Goal: Navigation & Orientation: Find specific page/section

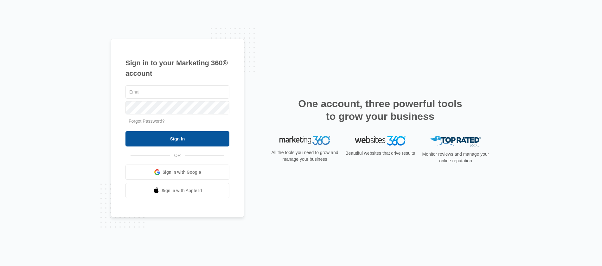
type input "[EMAIL_ADDRESS][PERSON_NAME][DOMAIN_NAME]"
click at [199, 139] on input "Sign In" at bounding box center [177, 138] width 104 height 15
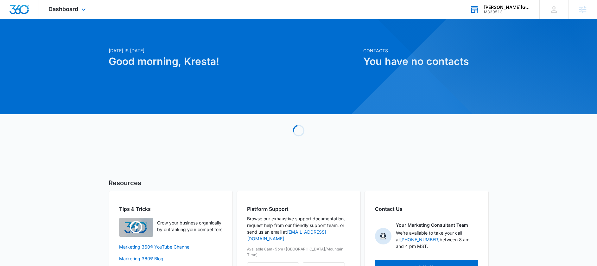
click at [504, 9] on div "[PERSON_NAME][GEOGRAPHIC_DATA]" at bounding box center [507, 7] width 46 height 5
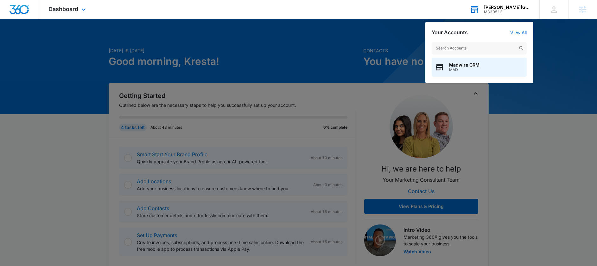
click at [444, 45] on input "text" at bounding box center [479, 48] width 95 height 13
type input "madv"
click at [464, 68] on span "SD1000" at bounding box center [464, 69] width 30 height 4
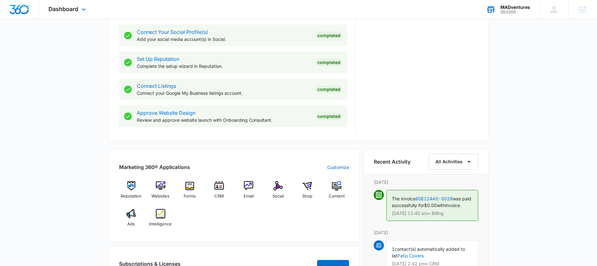
scroll to position [299, 0]
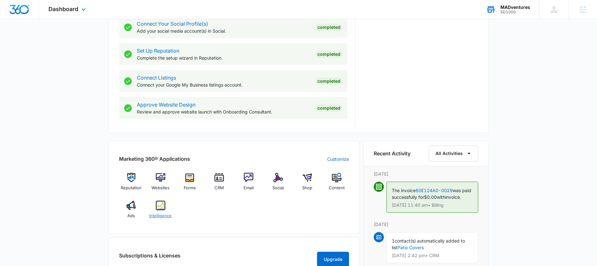
click at [159, 205] on img at bounding box center [160, 204] width 9 height 9
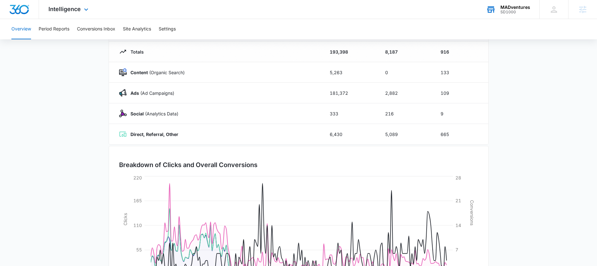
scroll to position [44, 0]
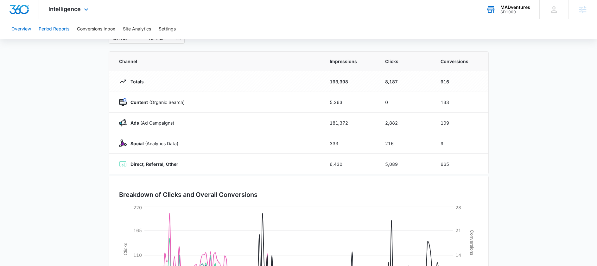
click at [53, 29] on button "Period Reports" at bounding box center [54, 29] width 31 height 20
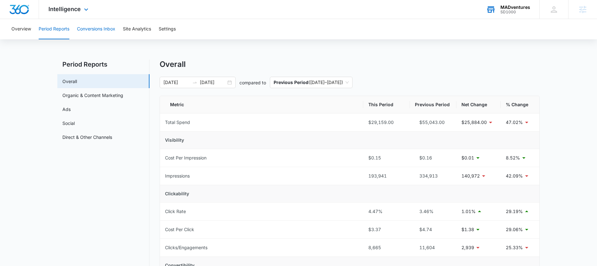
click at [98, 31] on button "Conversions Inbox" at bounding box center [96, 29] width 38 height 20
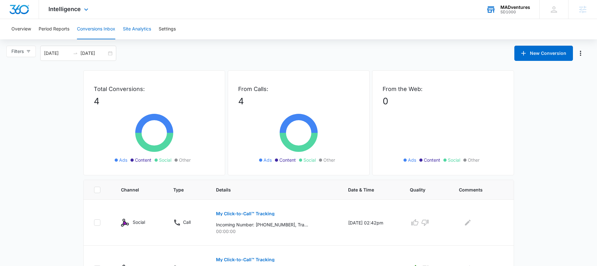
click at [149, 28] on button "Site Analytics" at bounding box center [137, 29] width 28 height 20
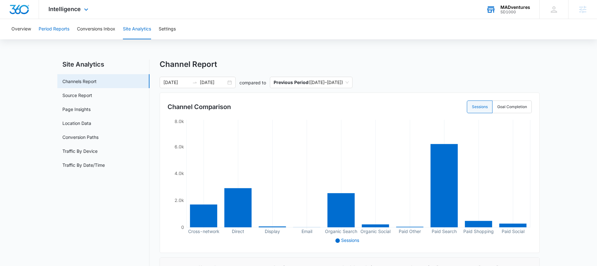
click at [60, 31] on button "Period Reports" at bounding box center [54, 29] width 31 height 20
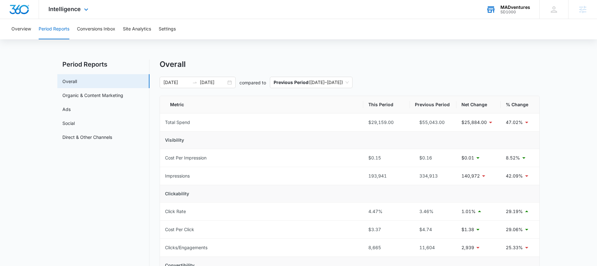
click at [25, 13] on img "Dashboard" at bounding box center [19, 9] width 20 height 9
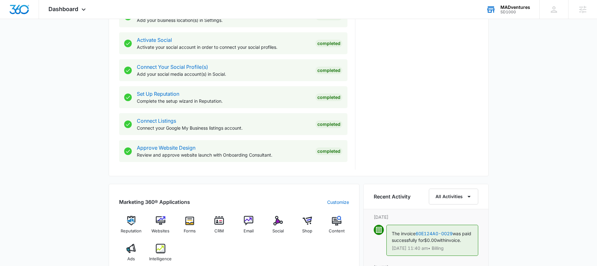
scroll to position [373, 0]
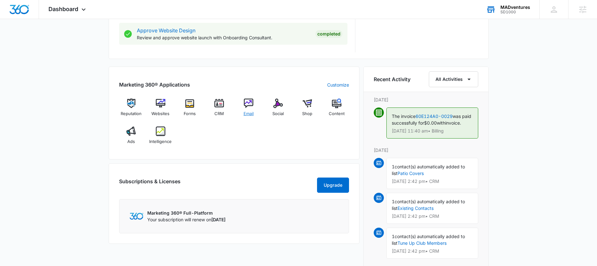
click at [248, 104] on img at bounding box center [248, 102] width 9 height 9
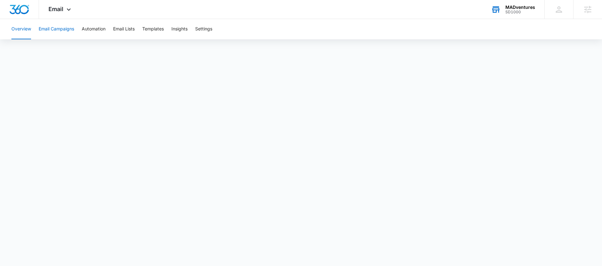
click at [54, 31] on button "Email Campaigns" at bounding box center [56, 29] width 35 height 20
click at [58, 11] on span "Email" at bounding box center [55, 9] width 15 height 7
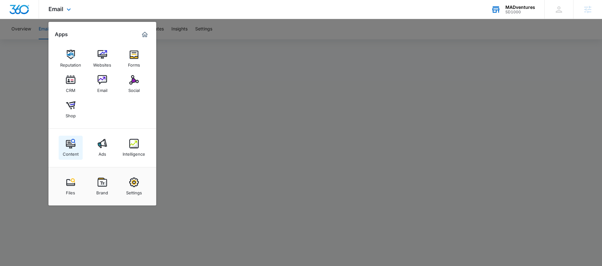
click at [73, 145] on img at bounding box center [70, 143] width 9 height 9
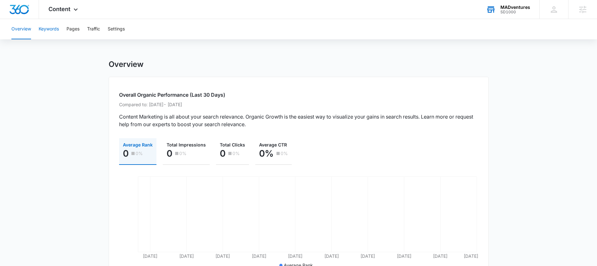
click at [55, 30] on button "Keywords" at bounding box center [49, 29] width 20 height 20
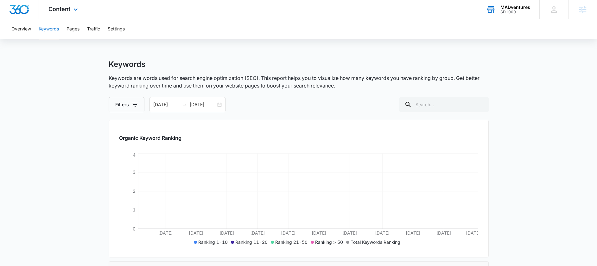
click at [21, 13] on img "Dashboard" at bounding box center [19, 9] width 20 height 9
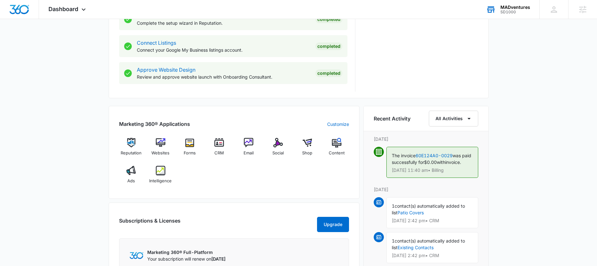
scroll to position [406, 0]
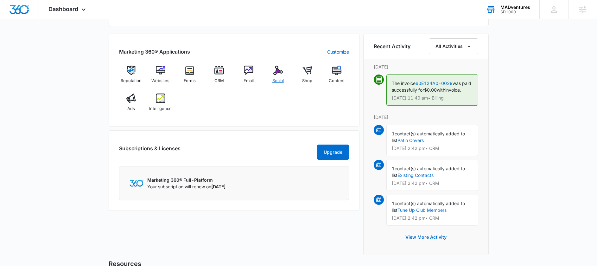
click at [281, 73] on img at bounding box center [277, 70] width 9 height 9
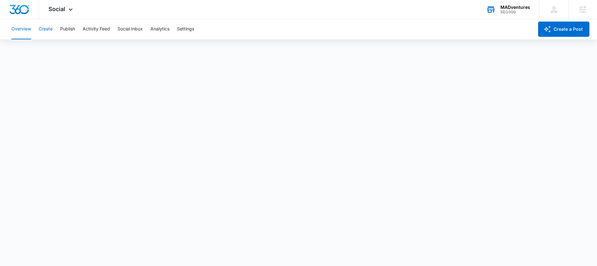
click at [44, 30] on button "Create" at bounding box center [46, 29] width 14 height 20
click at [99, 51] on button "Recommendations" at bounding box center [99, 49] width 38 height 18
click at [70, 29] on button "Publish" at bounding box center [67, 29] width 15 height 20
click at [50, 49] on button "Schedules" at bounding box center [49, 49] width 22 height 18
click at [49, 49] on button "Schedules" at bounding box center [49, 49] width 22 height 18
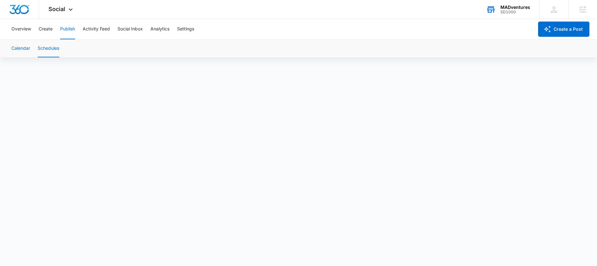
click at [19, 48] on button "Calendar" at bounding box center [20, 49] width 19 height 18
